Goal: Obtain resource: Download file/media

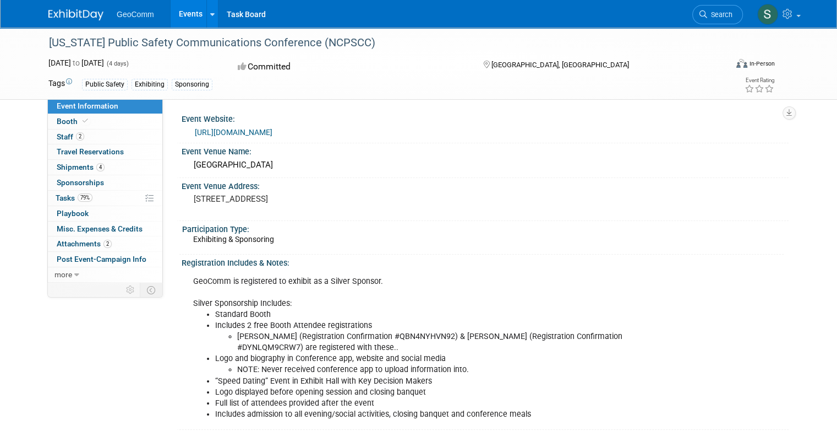
drag, startPoint x: 0, startPoint y: 0, endPoint x: 290, endPoint y: 124, distance: 315.7
click at [290, 124] on div "https://nc911conference.com/" at bounding box center [485, 130] width 591 height 15
click at [210, 17] on icon at bounding box center [212, 14] width 4 height 7
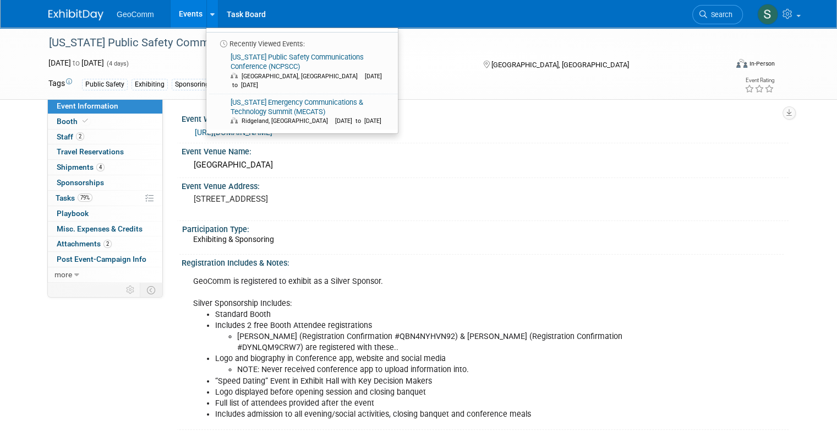
click at [379, 195] on pre "10 Convention Center Drive Wilmington, NC 28401" at bounding box center [308, 199] width 229 height 10
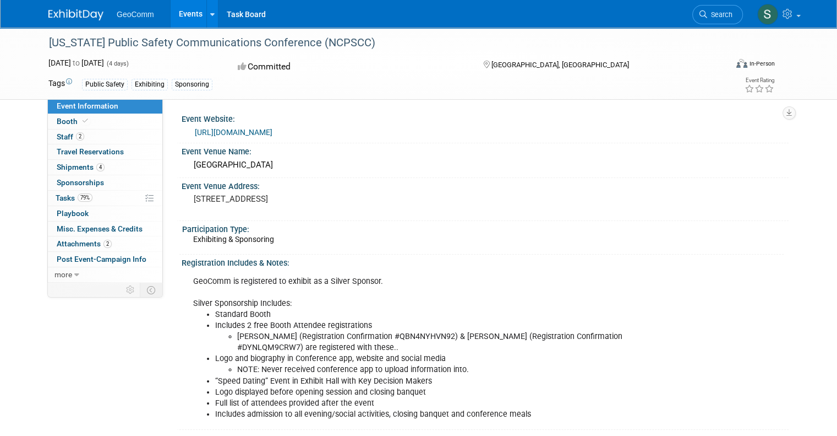
click at [64, 12] on img at bounding box center [75, 14] width 55 height 11
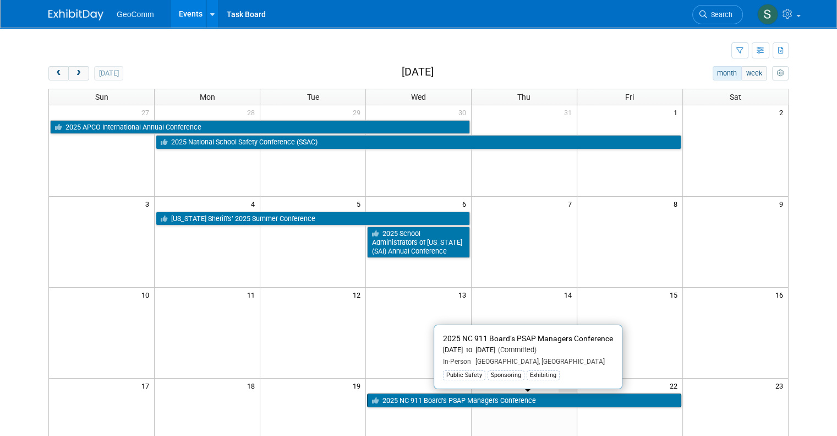
click at [398, 396] on link "2025 NC 911 Board’s PSAP Managers Conference" at bounding box center [524, 400] width 314 height 14
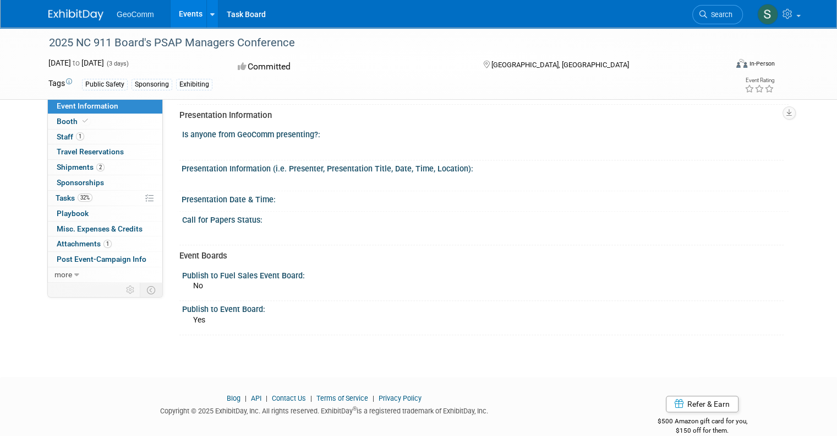
scroll to position [398, 0]
click at [275, 279] on div "No" at bounding box center [488, 288] width 591 height 18
click at [59, 167] on span "Shipments 2" at bounding box center [81, 166] width 48 height 9
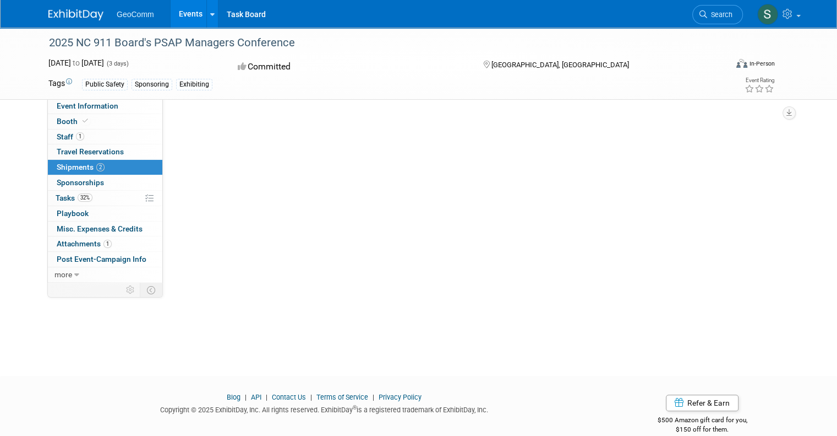
scroll to position [0, 0]
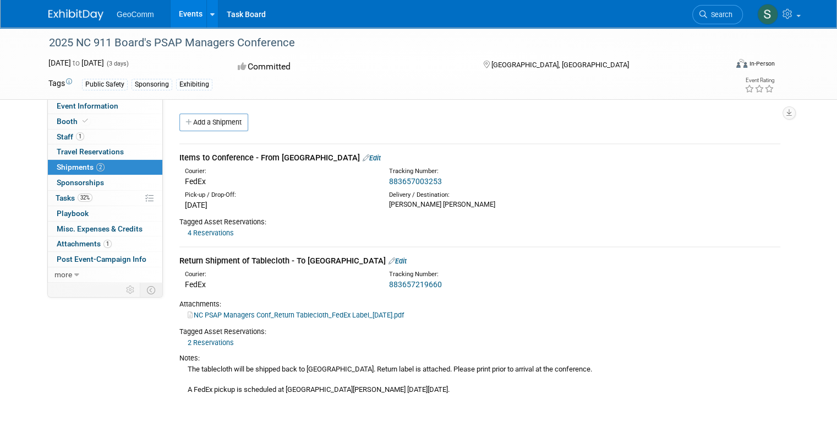
click at [324, 312] on link "NC PSAP Managers Conf_Return Tablecloth_FedEx Label_8.18.25.pdf" at bounding box center [296, 315] width 216 height 8
